Goal: Obtain resource: Download file/media

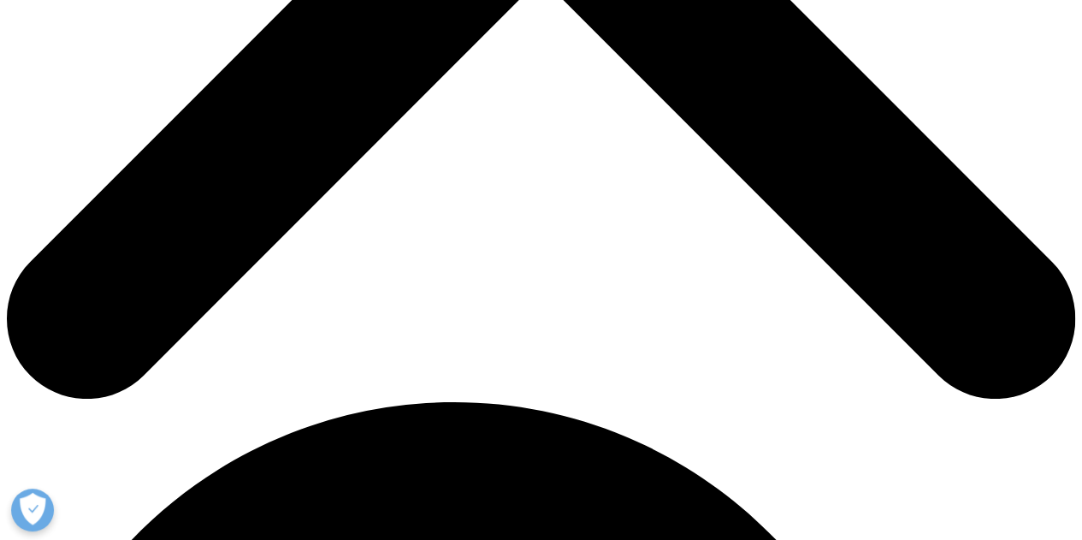
scroll to position [699, 0]
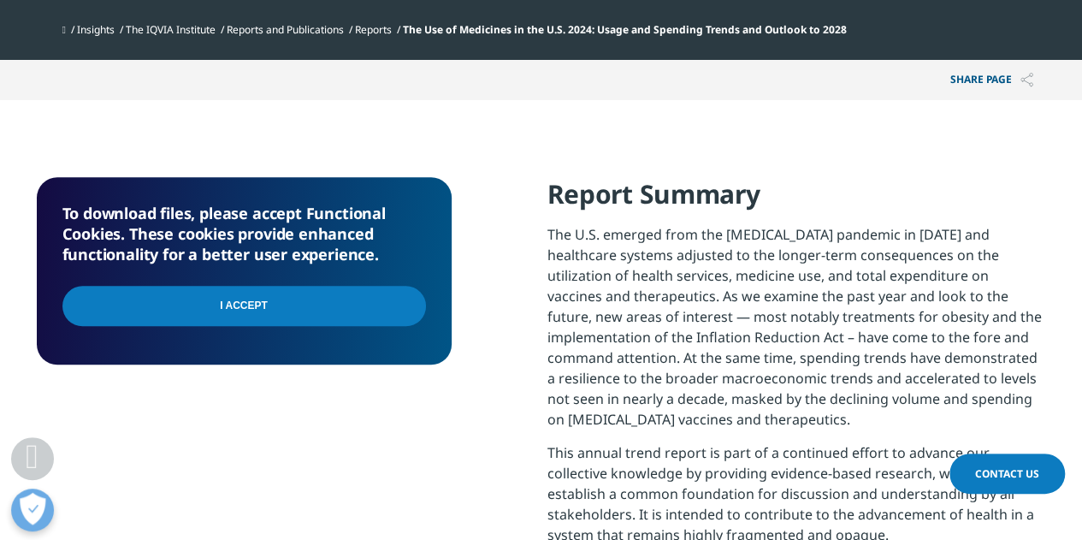
click at [352, 290] on input "I Accept" at bounding box center [243, 306] width 363 height 40
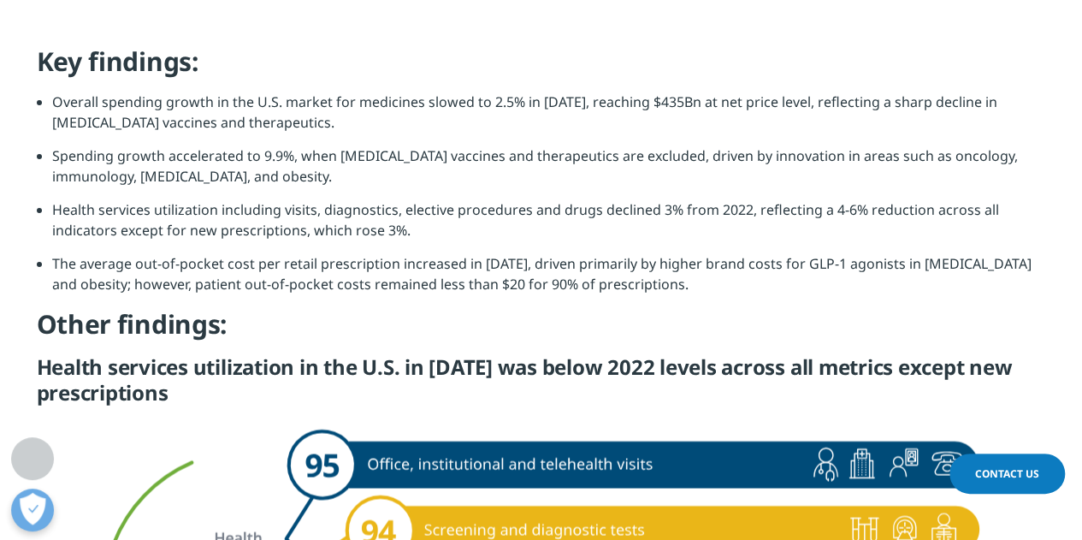
scroll to position [1332, 0]
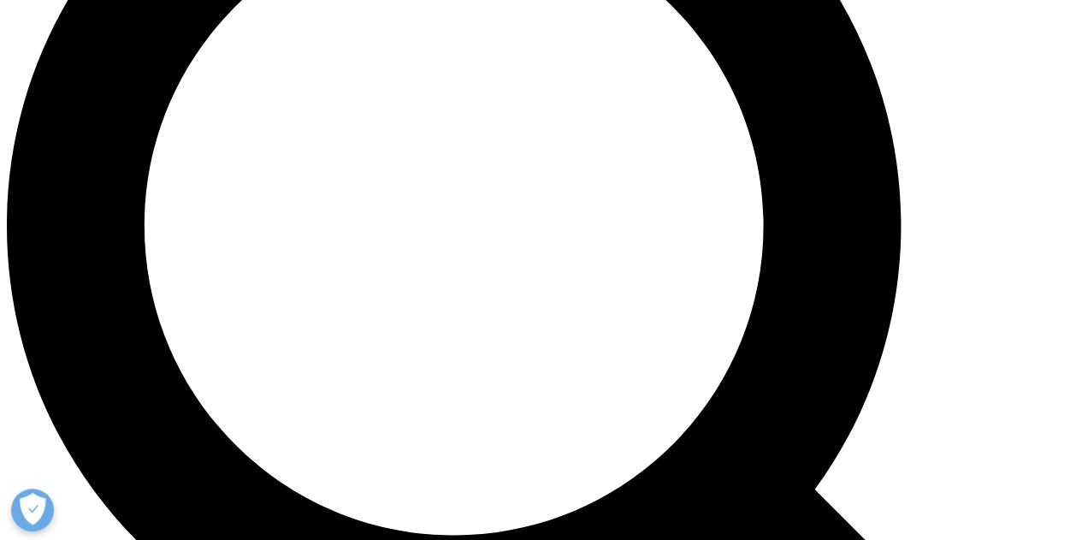
scroll to position [944, 1009]
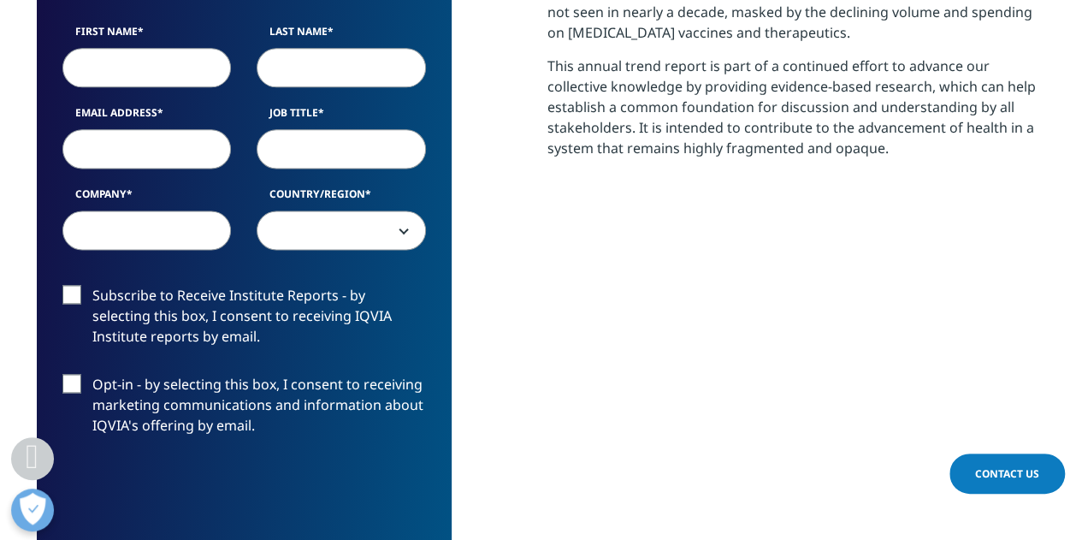
click at [339, 339] on label "Subscribe to Receive Institute Reports - by selecting this box, I consent to re…" at bounding box center [243, 320] width 363 height 71
click at [92, 285] on input "Subscribe to Receive Institute Reports - by selecting this box, I consent to re…" at bounding box center [92, 285] width 0 height 0
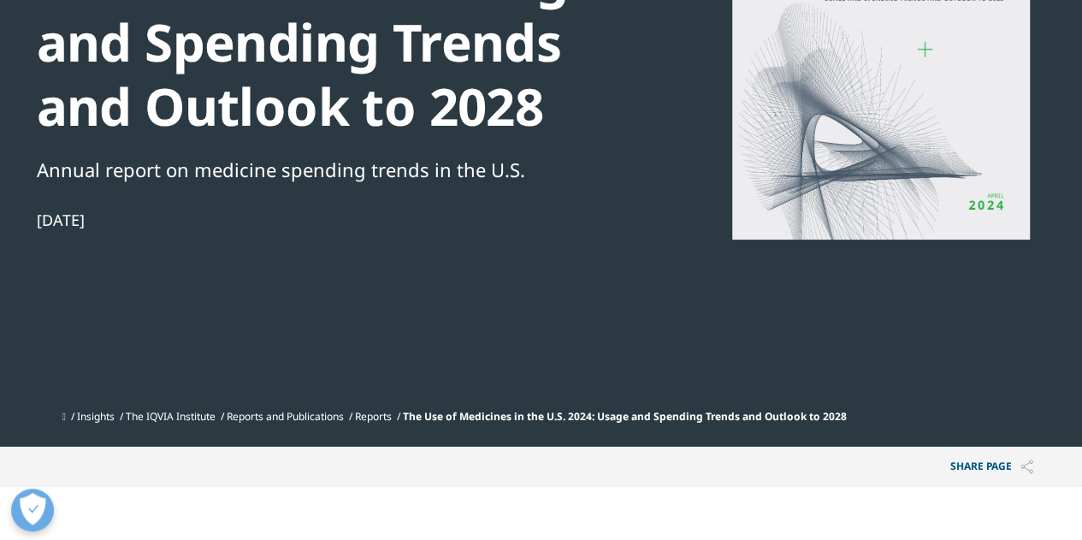
scroll to position [192, 0]
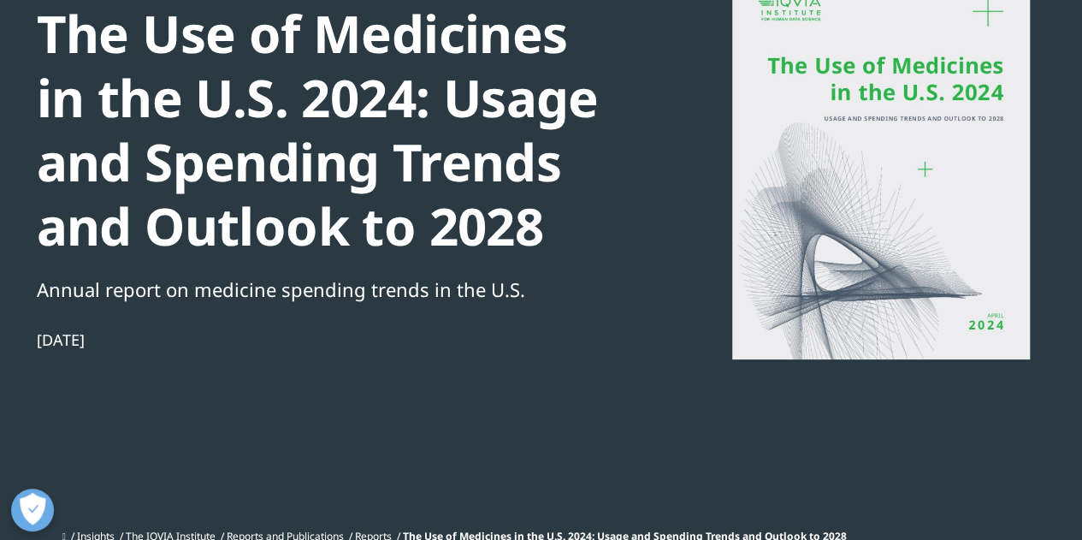
click at [843, 170] on div at bounding box center [881, 166] width 330 height 385
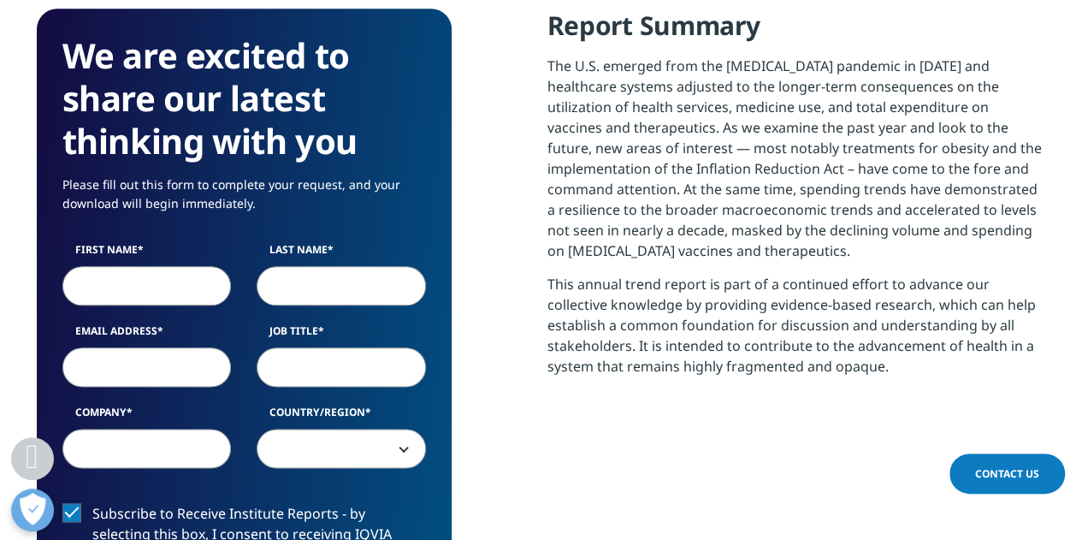
scroll to position [865, 0]
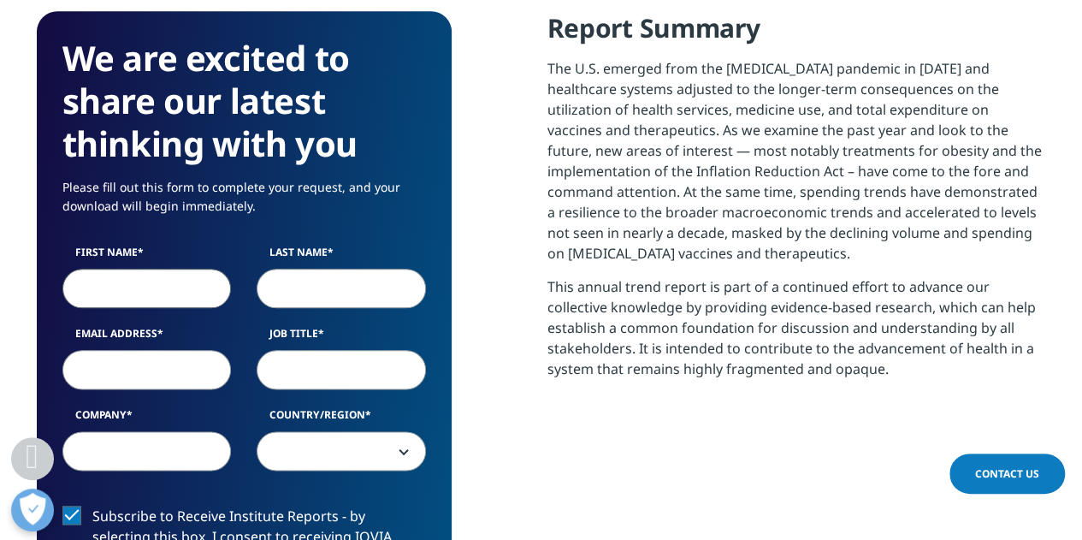
click at [154, 287] on input "First Name" at bounding box center [146, 288] width 169 height 39
type input "Amani"
type input "Young"
type input "amaniyoung4@gmail.com"
select select "[GEOGRAPHIC_DATA]"
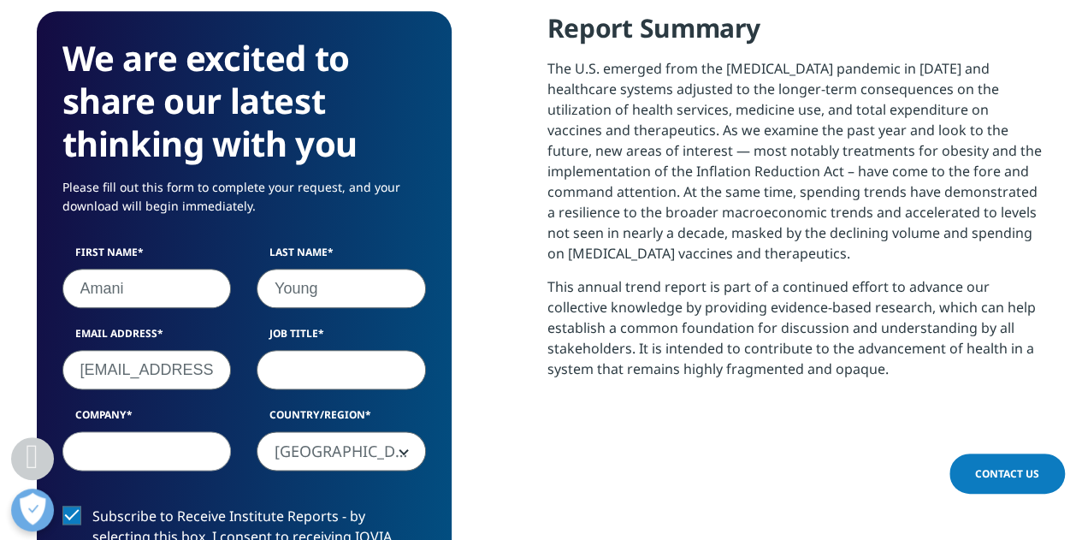
click at [283, 368] on input "Job Title" at bounding box center [341, 369] width 169 height 39
type input "engagement manager"
click at [168, 453] on input "Company" at bounding box center [146, 450] width 169 height 39
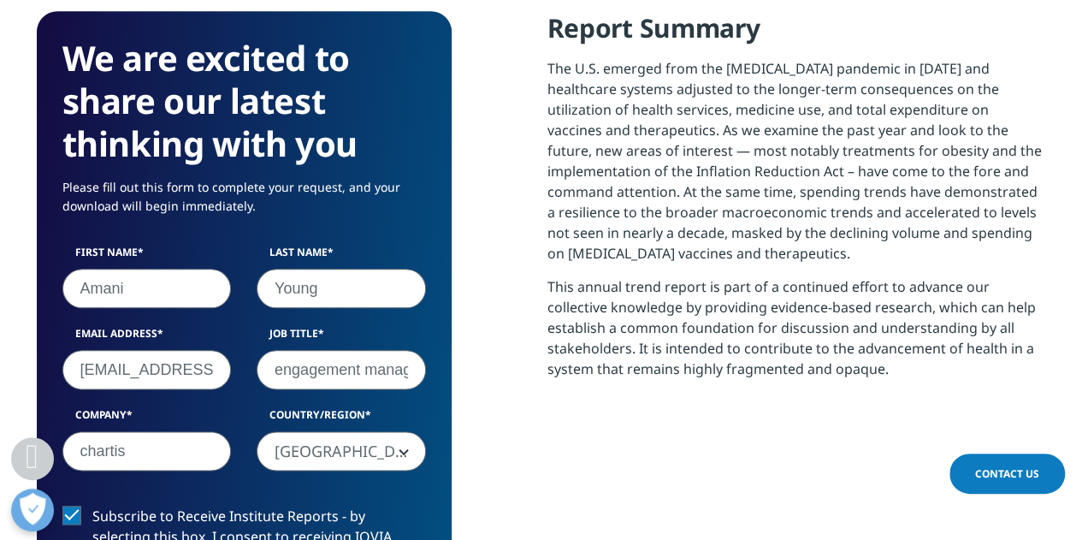
type input "chartis"
drag, startPoint x: 90, startPoint y: 371, endPoint x: 490, endPoint y: 443, distance: 406.6
click at [490, 443] on div "We are excited to share our latest thinking with you Please fill out this form …" at bounding box center [541, 483] width 1009 height 945
type input "a"
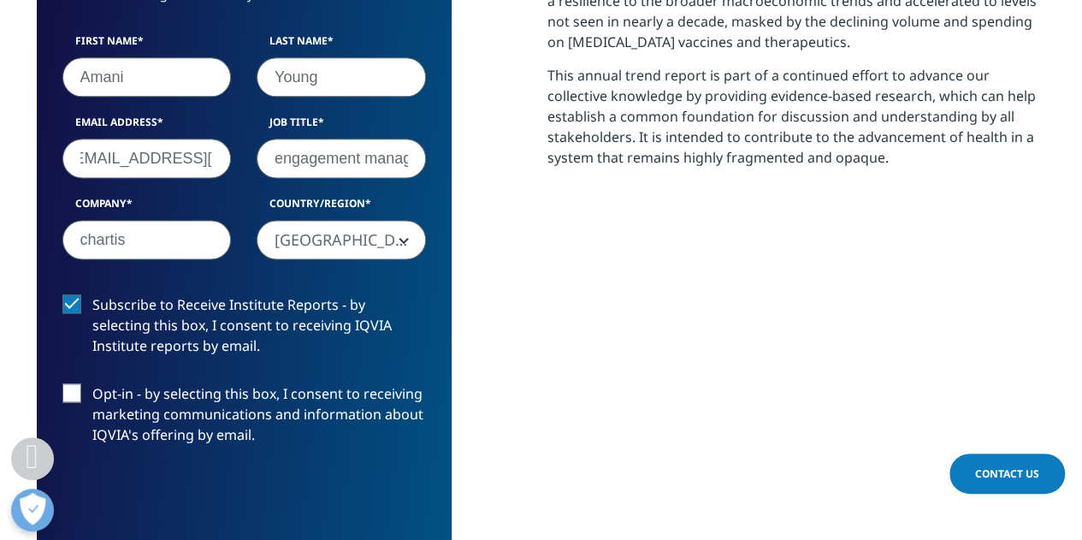
scroll to position [1081, 0]
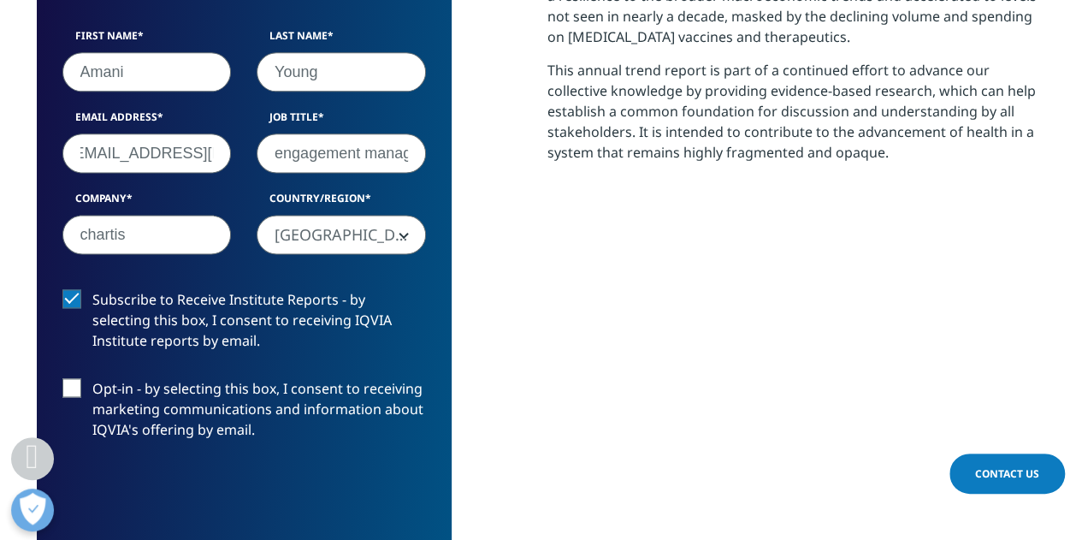
type input "ayoung@chartis.com"
click at [131, 394] on label "Opt-in - by selecting this box, I consent to receiving marketing communications…" at bounding box center [243, 413] width 363 height 71
click at [92, 378] on input "Opt-in - by selecting this box, I consent to receiving marketing communications…" at bounding box center [92, 378] width 0 height 0
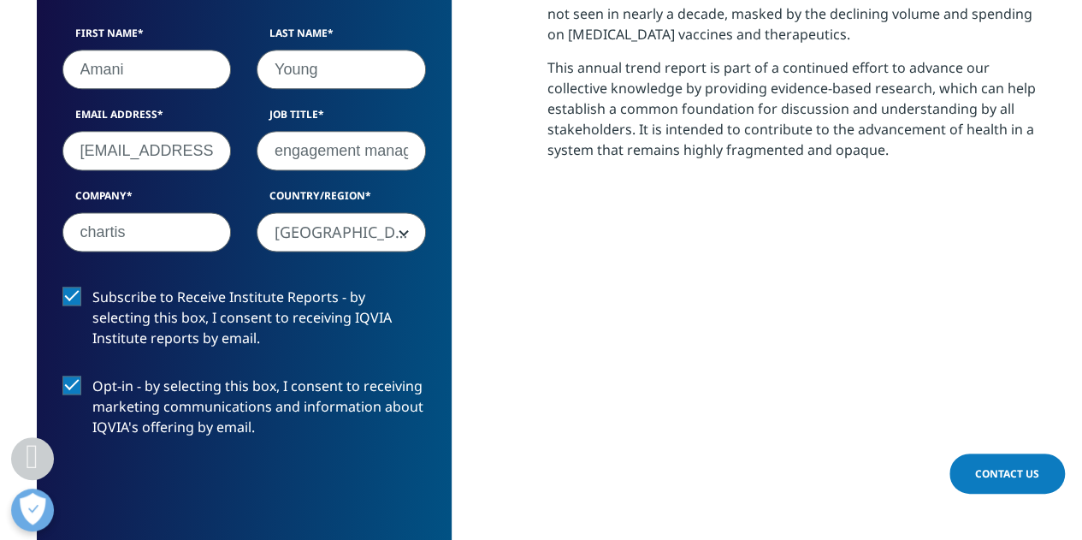
scroll to position [1085, 0]
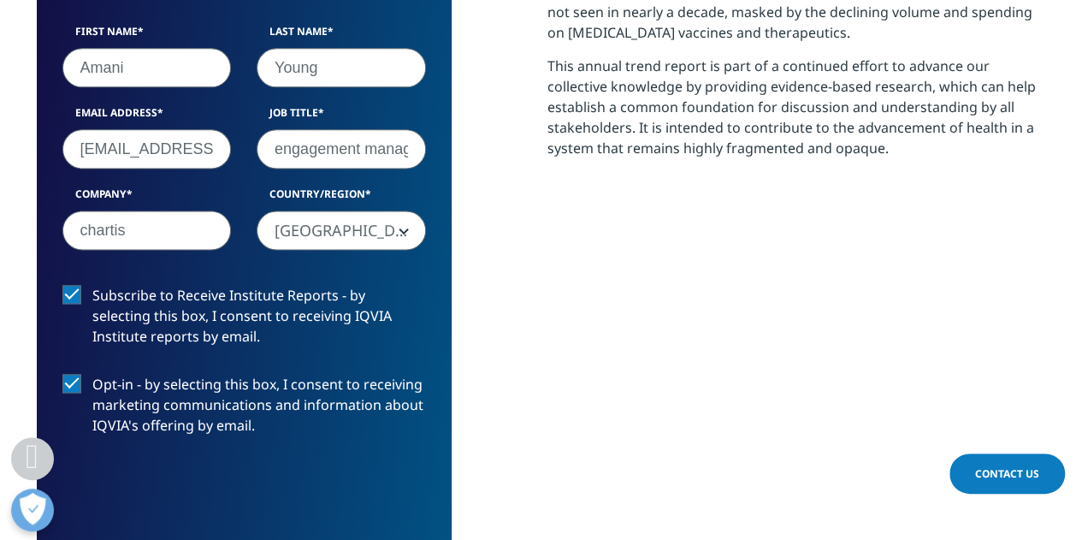
click at [79, 381] on label "Opt-in - by selecting this box, I consent to receiving marketing communications…" at bounding box center [243, 409] width 363 height 71
click at [92, 374] on input "Opt-in - by selecting this box, I consent to receiving marketing communications…" at bounding box center [92, 374] width 0 height 0
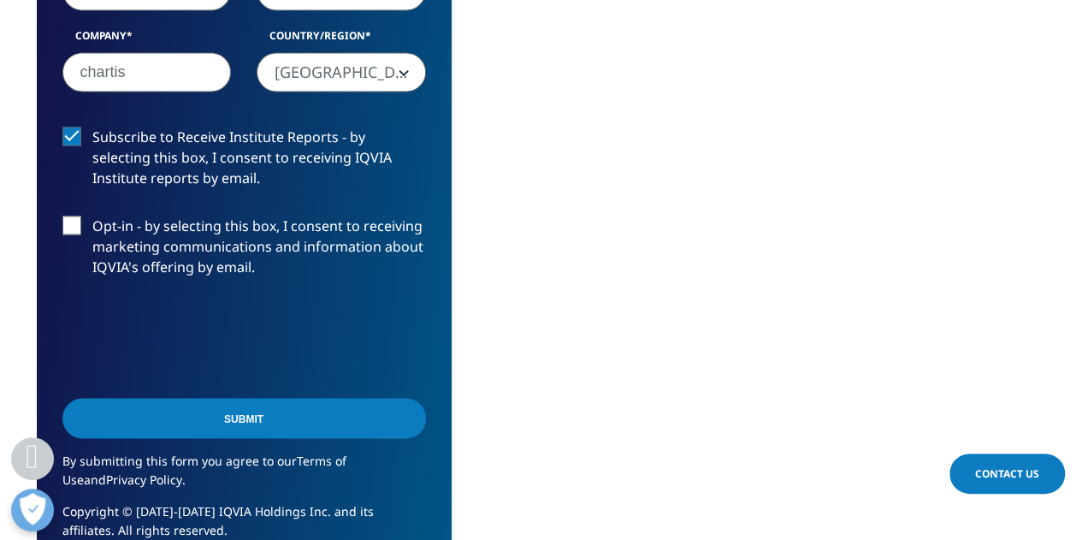
scroll to position [1244, 0]
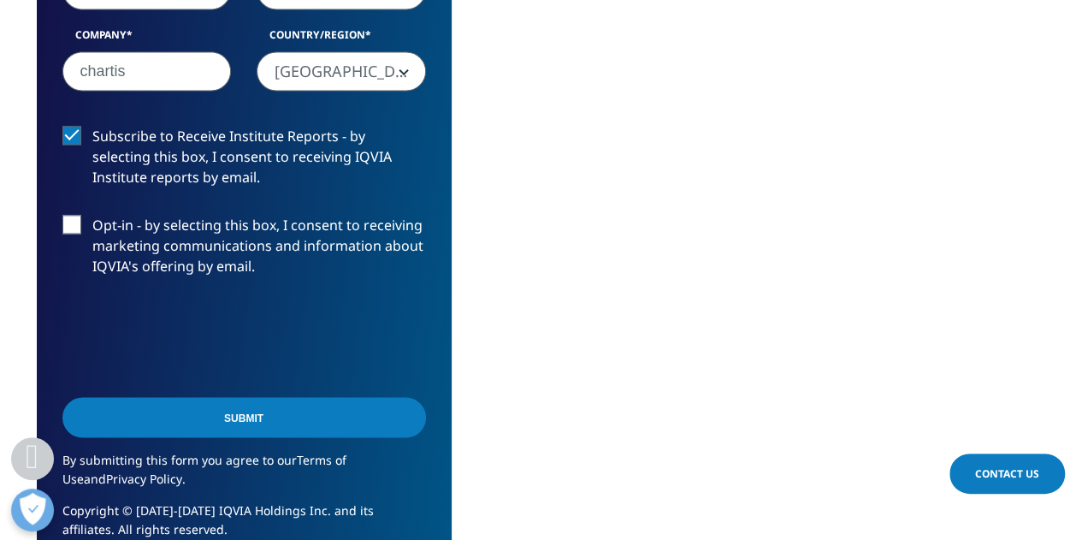
click at [151, 419] on input "Submit" at bounding box center [243, 417] width 363 height 40
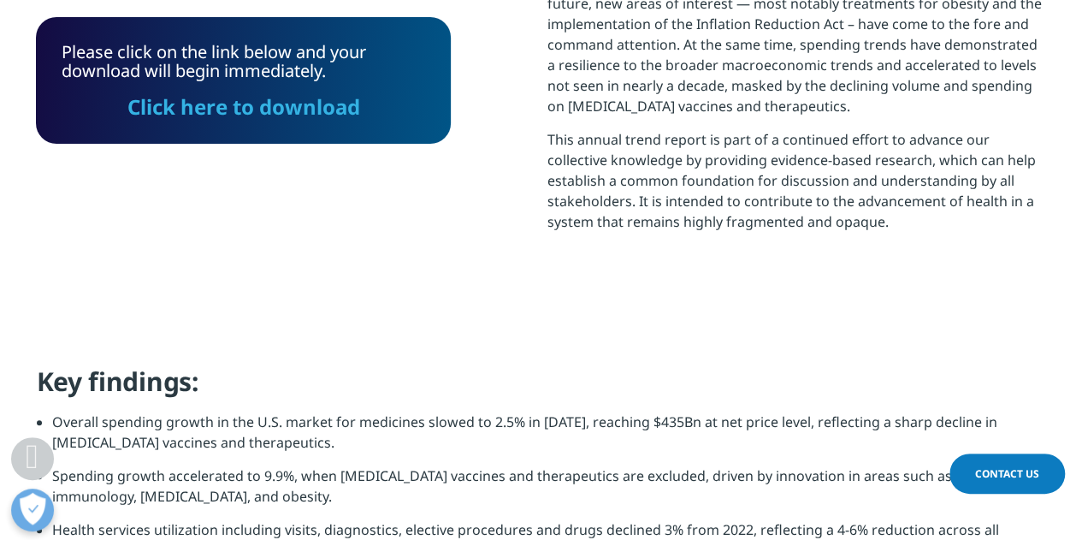
scroll to position [1001, 0]
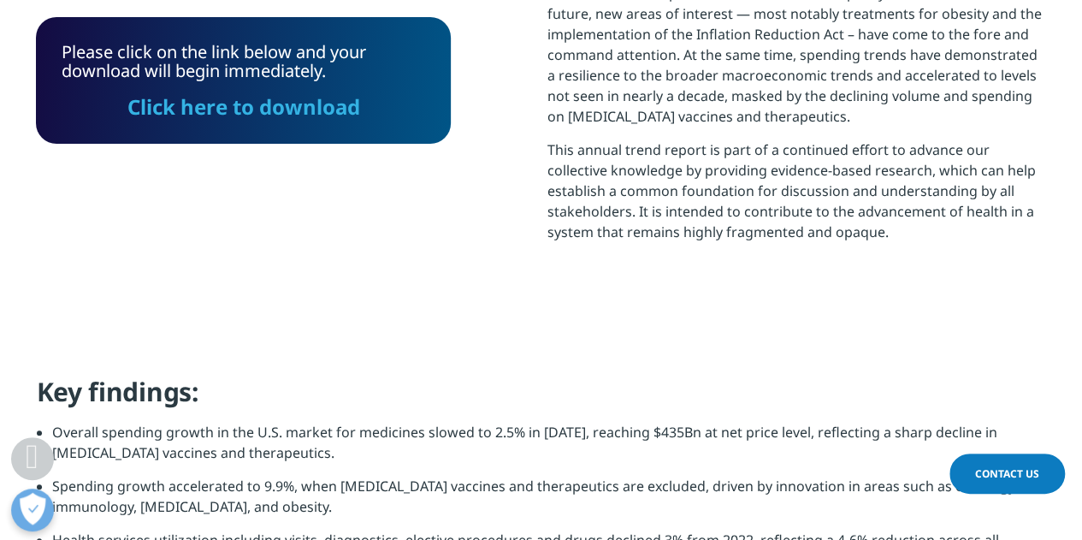
click at [258, 104] on link "Click here to download" at bounding box center [243, 106] width 233 height 28
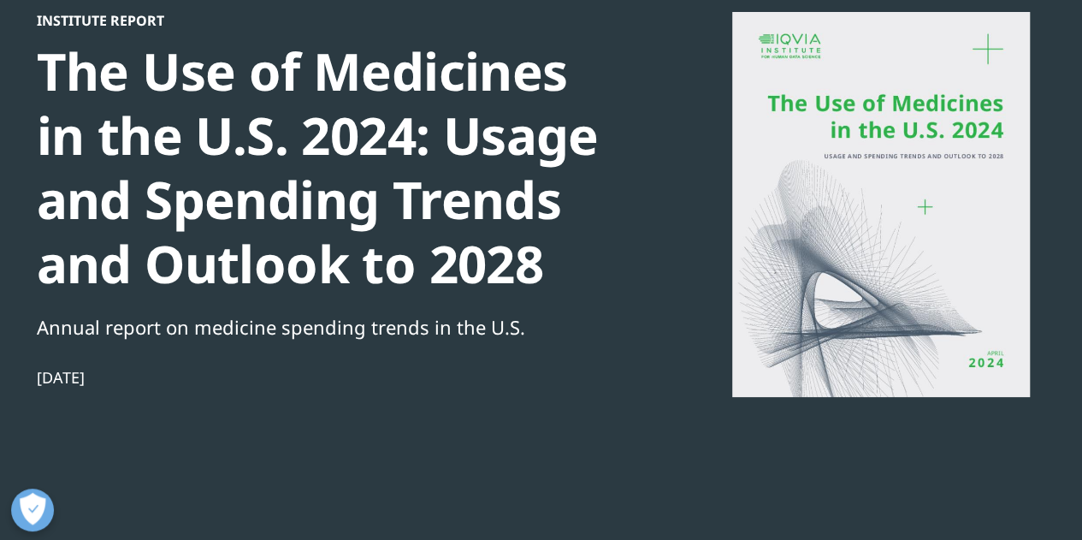
scroll to position [0, 0]
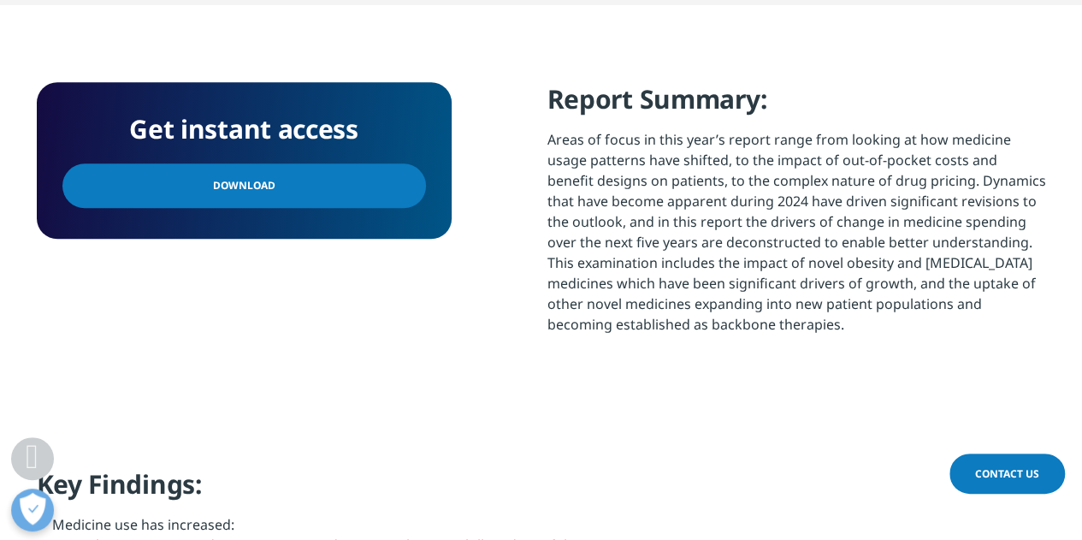
scroll to position [730, 0]
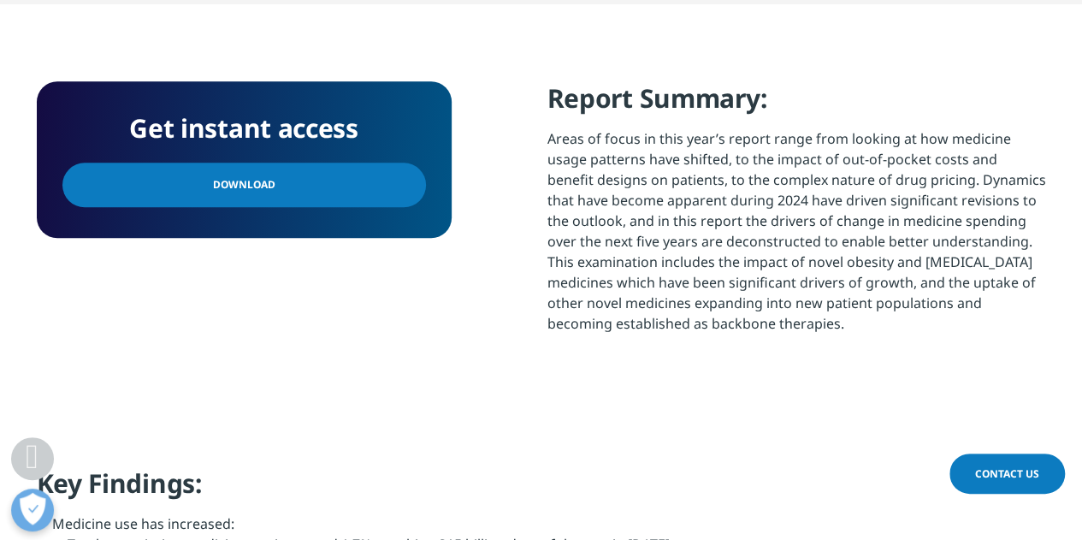
click at [336, 180] on link "Download" at bounding box center [243, 184] width 363 height 44
